Goal: Transaction & Acquisition: Purchase product/service

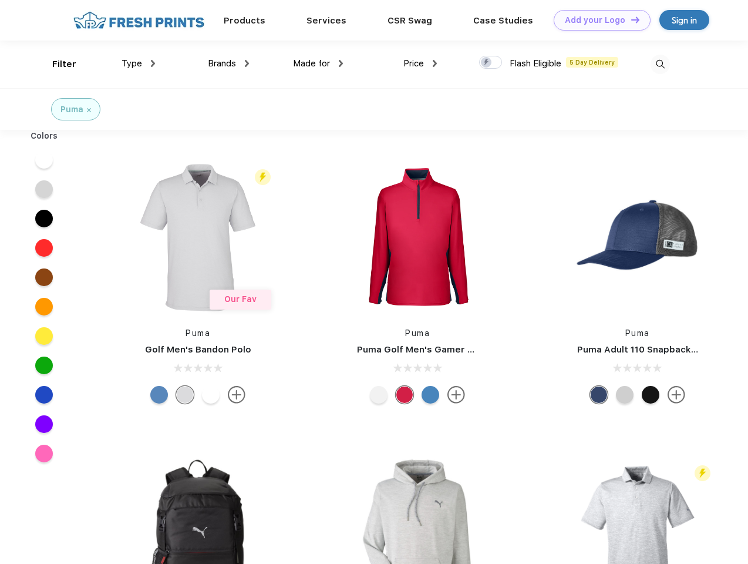
click at [598, 20] on link "Add your Logo Design Tool" at bounding box center [602, 20] width 97 height 21
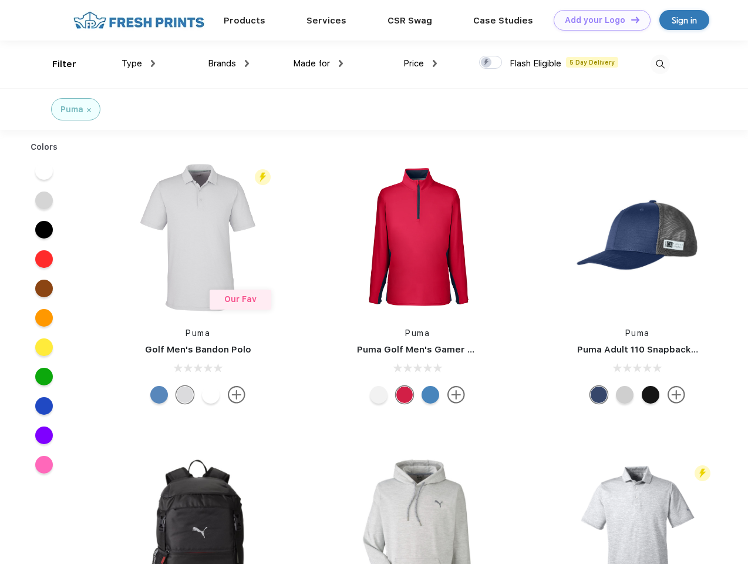
click at [0, 0] on div "Design Tool" at bounding box center [0, 0] width 0 height 0
click at [630, 19] on link "Add your Logo Design Tool" at bounding box center [602, 20] width 97 height 21
click at [56, 64] on div "Filter" at bounding box center [64, 65] width 24 height 14
click at [139, 63] on span "Type" at bounding box center [132, 63] width 21 height 11
click at [228, 63] on span "Brands" at bounding box center [222, 63] width 28 height 11
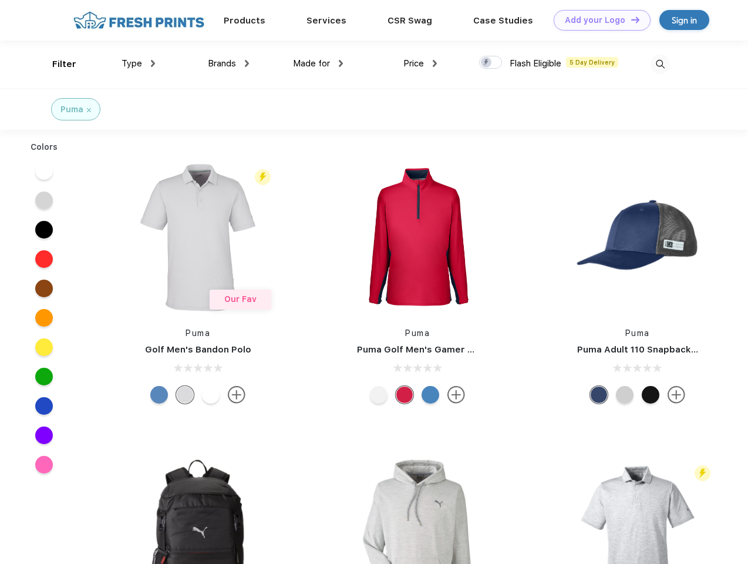
click at [318, 63] on span "Made for" at bounding box center [311, 63] width 37 height 11
click at [420, 63] on span "Price" at bounding box center [413, 63] width 21 height 11
click at [491, 63] on div at bounding box center [490, 62] width 23 height 13
click at [487, 63] on input "checkbox" at bounding box center [483, 59] width 8 height 8
click at [660, 64] on img at bounding box center [660, 64] width 19 height 19
